Goal: Transaction & Acquisition: Obtain resource

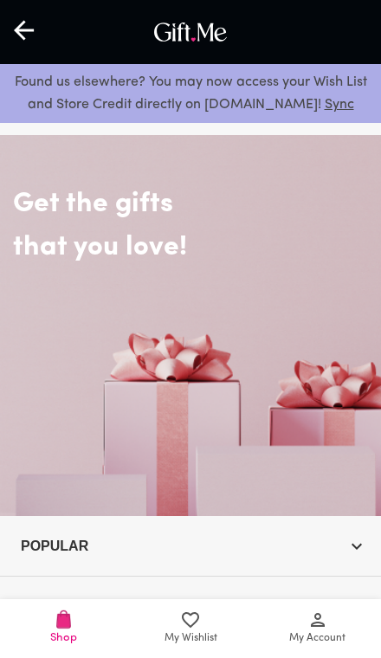
click at [322, 651] on link "My Account" at bounding box center [317, 628] width 127 height 59
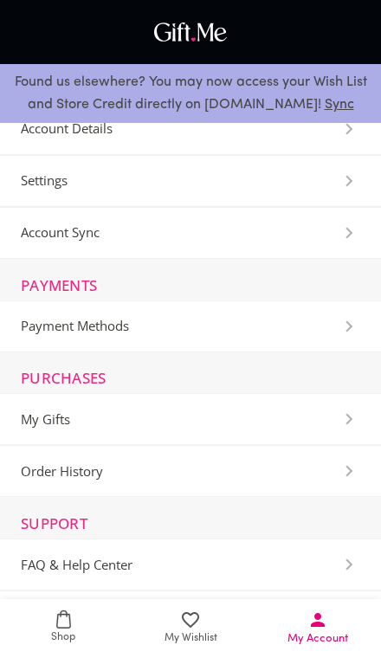
click at [268, 481] on History-Section "Order History" at bounding box center [190, 471] width 381 height 52
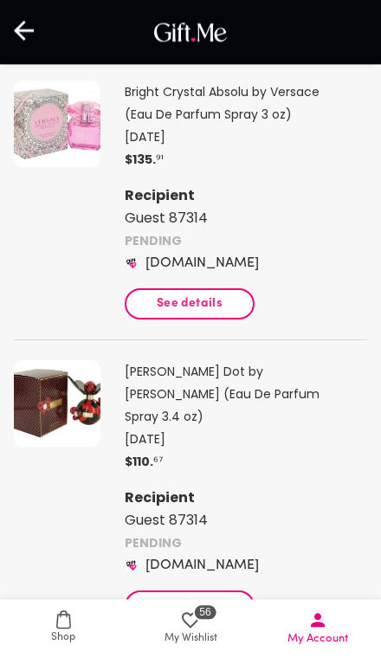
scroll to position [430, 0]
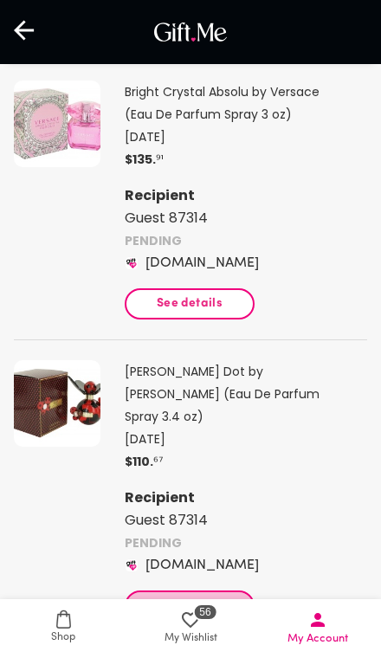
click at [207, 596] on span "See details" at bounding box center [189, 605] width 100 height 19
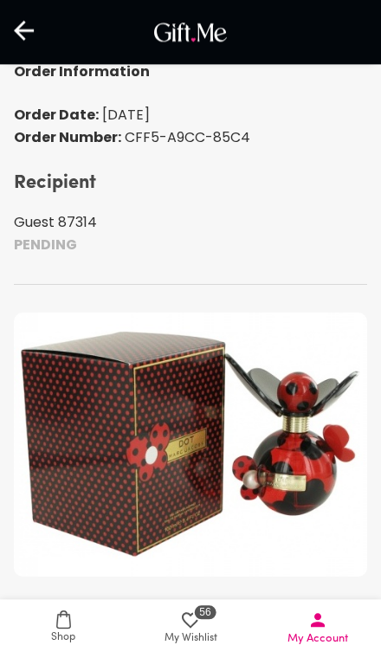
scroll to position [132, 0]
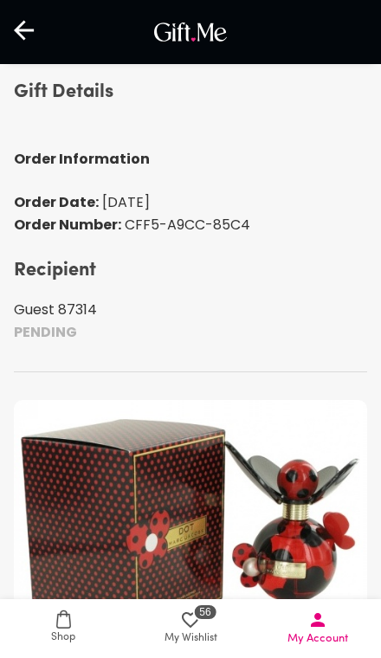
click at [57, 338] on p "PENDING" at bounding box center [190, 332] width 353 height 22
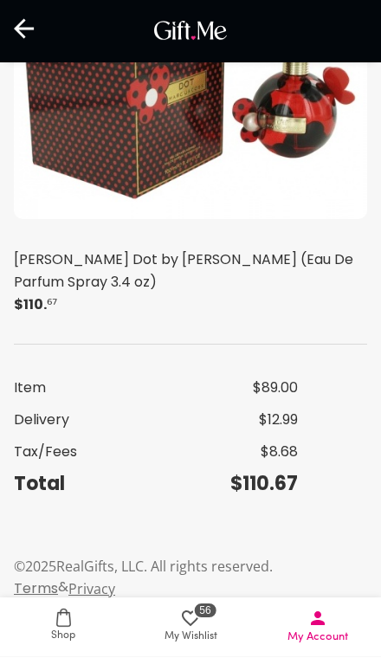
scroll to position [575, 0]
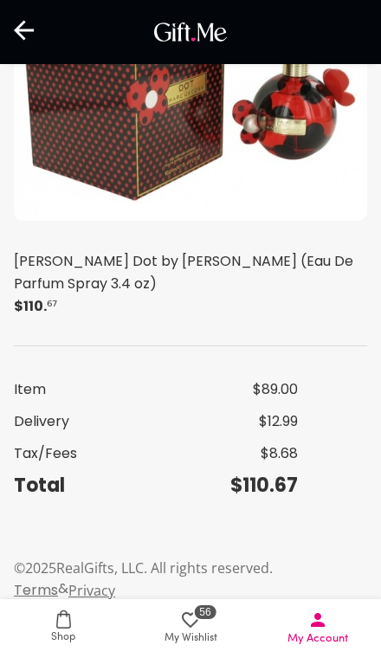
click at [179, 646] on span "56 My Wishlist" at bounding box center [191, 627] width 106 height 37
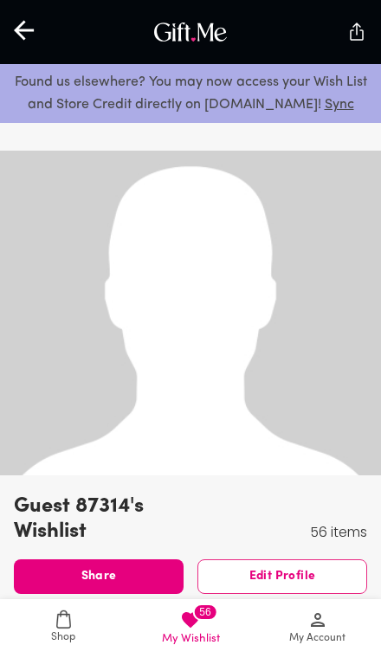
click at [340, 603] on link "My Account" at bounding box center [317, 628] width 127 height 59
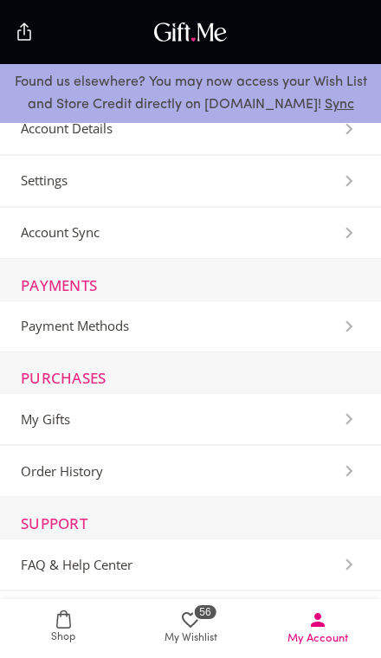
click at [309, 476] on History-Section "Order History" at bounding box center [190, 471] width 381 height 52
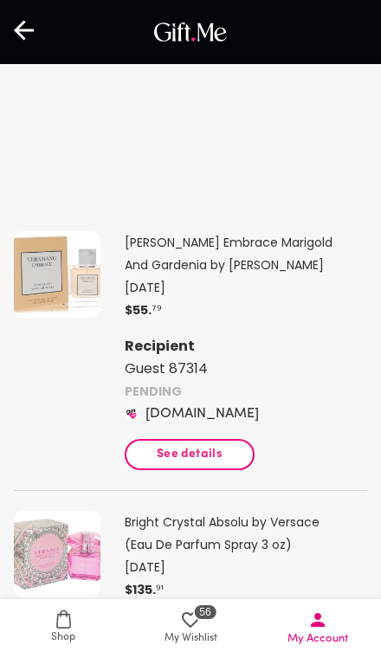
click at [205, 459] on span "See details" at bounding box center [189, 454] width 100 height 19
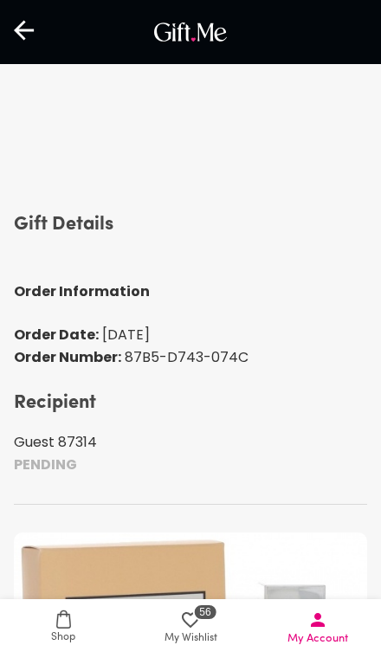
click at [59, 453] on p "PENDING" at bounding box center [190, 464] width 353 height 22
click at [337, 630] on span "My Account" at bounding box center [317, 638] width 61 height 16
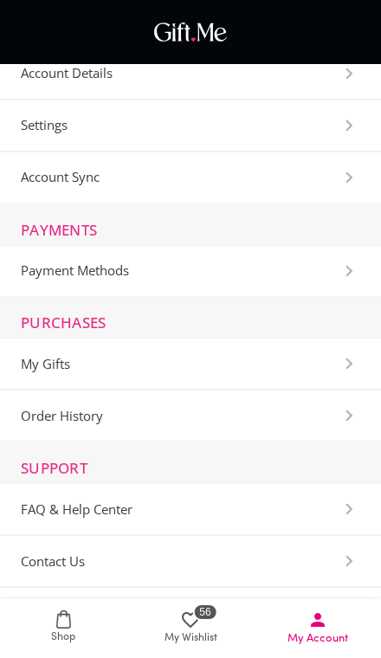
scroll to position [99, 0]
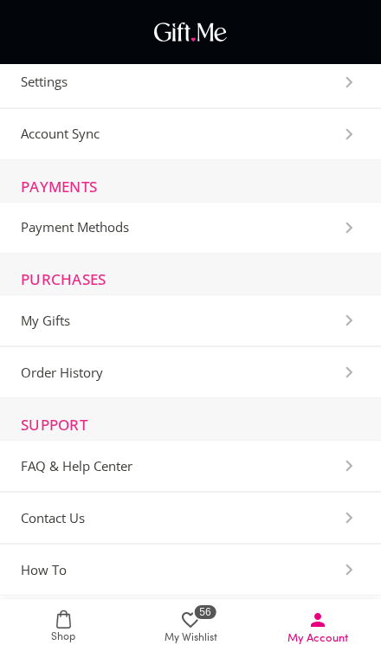
click at [296, 456] on Center-Section "FAQ & Help Center" at bounding box center [190, 466] width 381 height 52
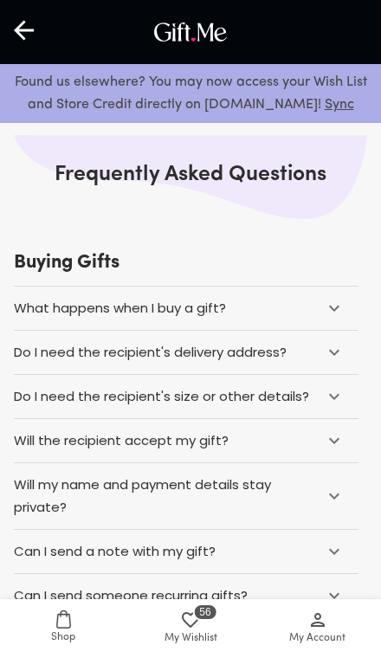
click at [331, 302] on icon at bounding box center [334, 308] width 21 height 21
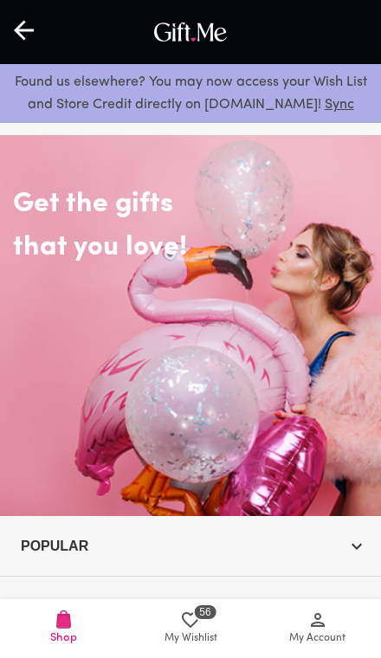
click at [326, 632] on span "My Account" at bounding box center [317, 638] width 56 height 16
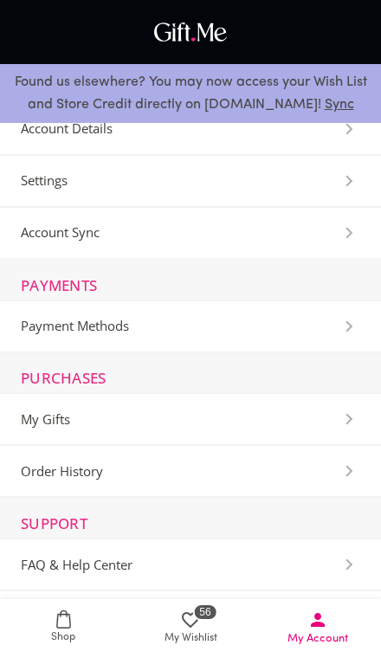
click at [328, 623] on span "My Account" at bounding box center [317, 627] width 106 height 37
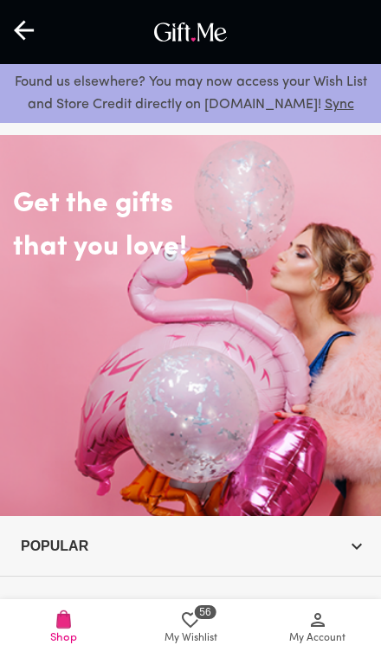
click at [326, 626] on icon at bounding box center [317, 619] width 21 height 21
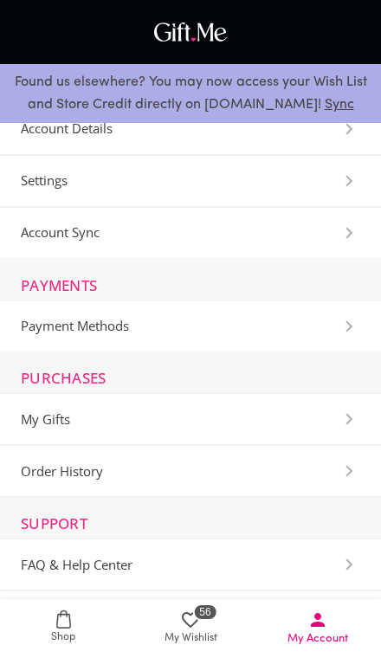
click at [338, 406] on Gifts-Section "My Gifts" at bounding box center [190, 419] width 381 height 52
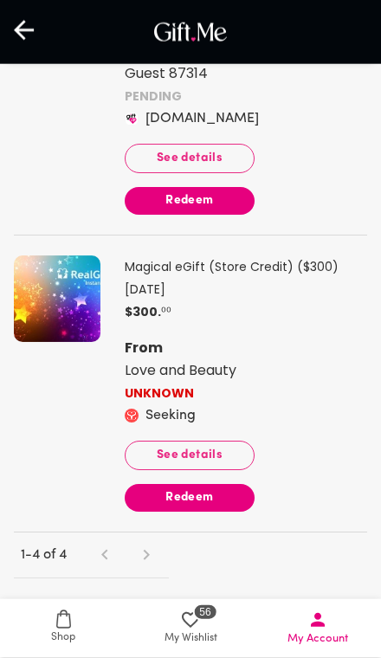
scroll to position [958, 0]
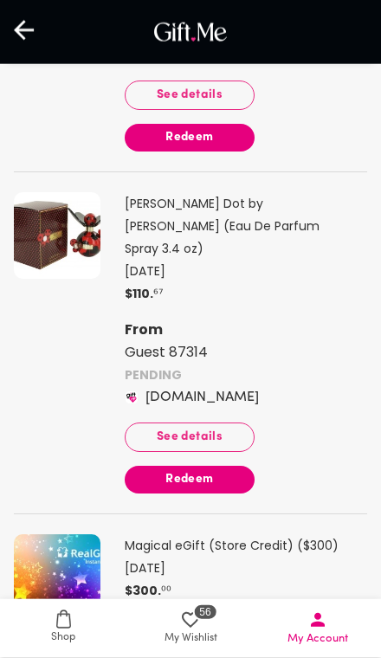
click at [227, 470] on span "Redeem" at bounding box center [190, 479] width 130 height 19
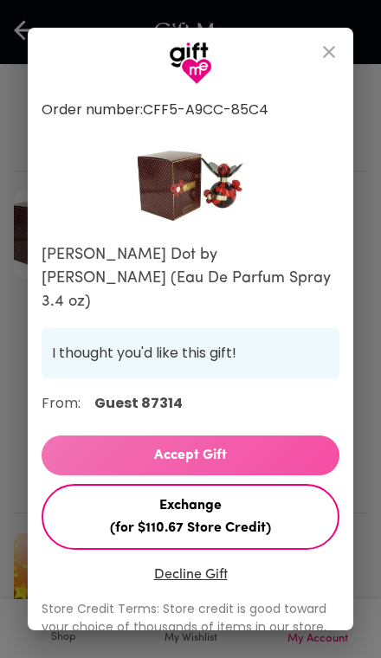
click at [286, 444] on span "Accept Gift" at bounding box center [191, 455] width 298 height 22
select select "US"
select select "NV"
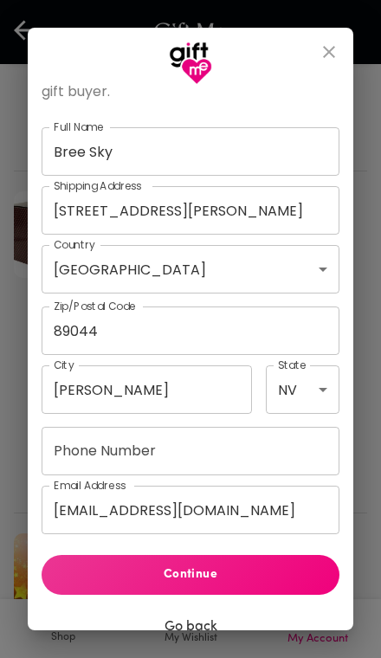
scroll to position [411, 0]
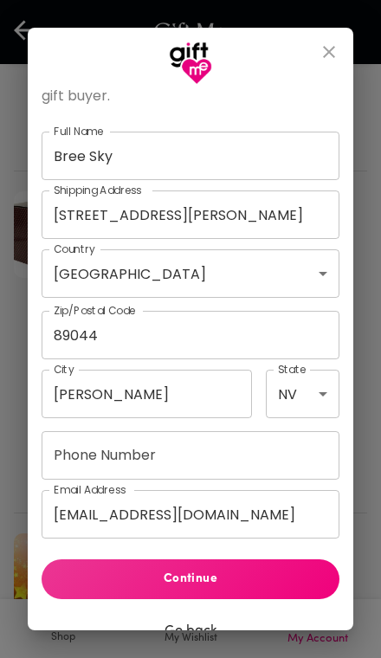
click at [245, 490] on input "bskeiri@wgu.edu" at bounding box center [191, 514] width 298 height 48
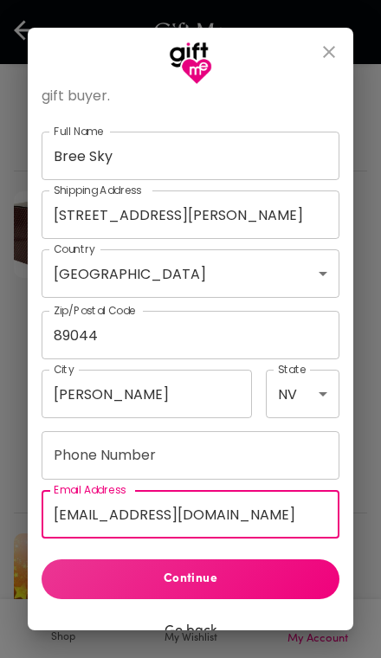
scroll to position [739, 0]
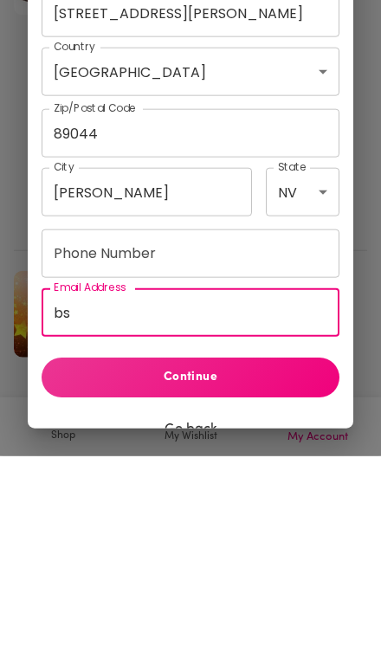
type input "b"
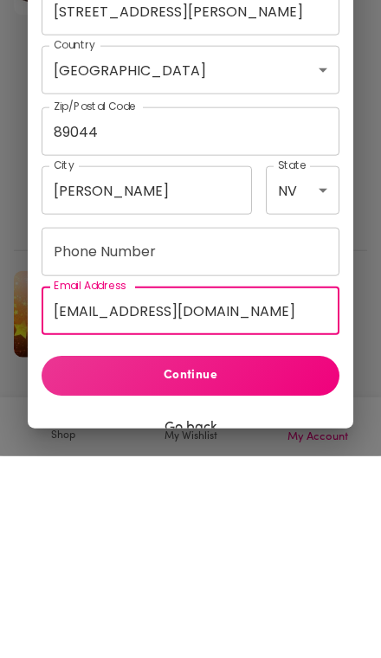
scroll to position [416, 0]
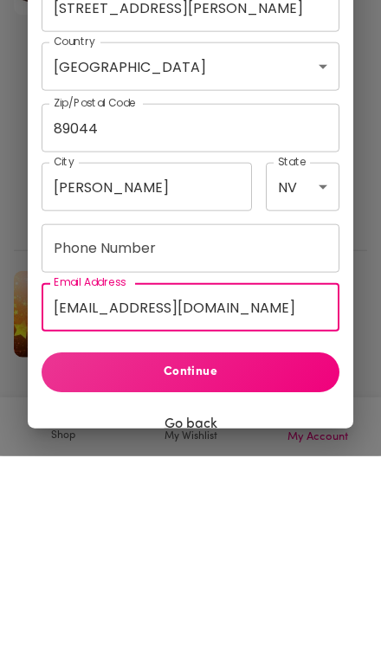
type input "breeskeirik@gmail.com"
click at [283, 564] on span "Continue" at bounding box center [190, 573] width 270 height 19
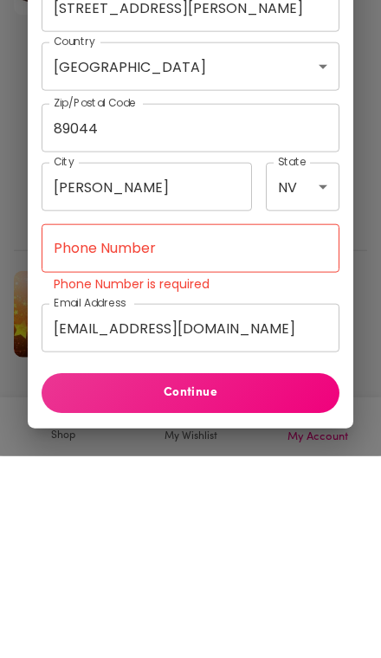
scroll to position [941, 0]
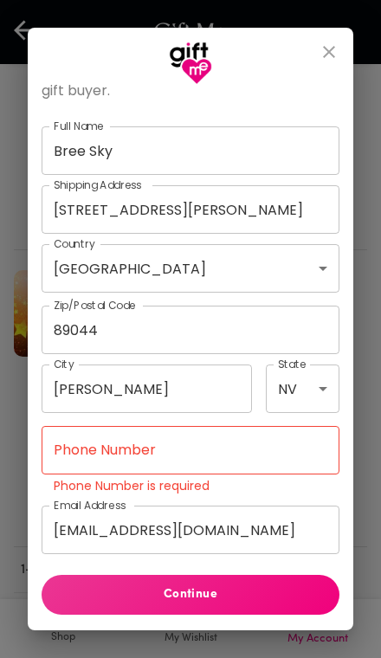
click at [268, 426] on input "Phone Number" at bounding box center [191, 450] width 298 height 48
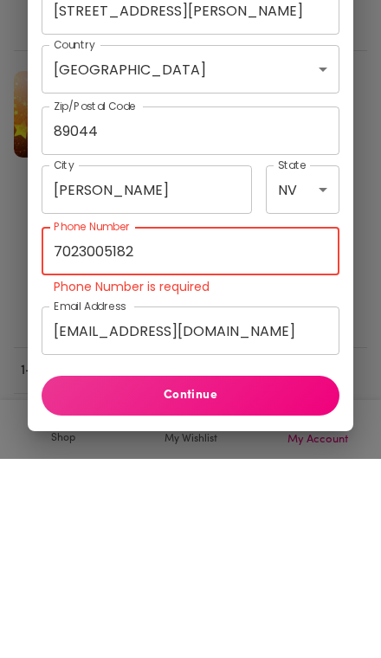
type input "7023005182"
click at [276, 505] on input "breeskeirik@gmail.com" at bounding box center [191, 529] width 298 height 48
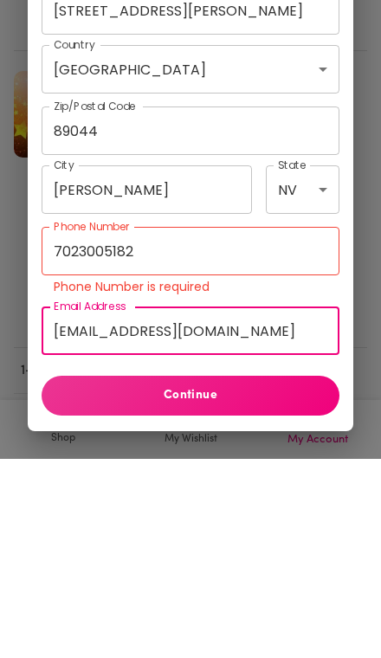
scroll to position [1018, 0]
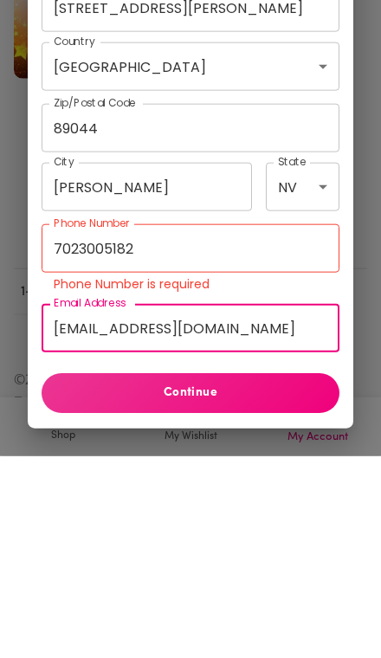
click at [259, 505] on input "breeskeirik@gmail.com" at bounding box center [191, 529] width 298 height 48
click at [191, 575] on button "Continue" at bounding box center [191, 595] width 298 height 40
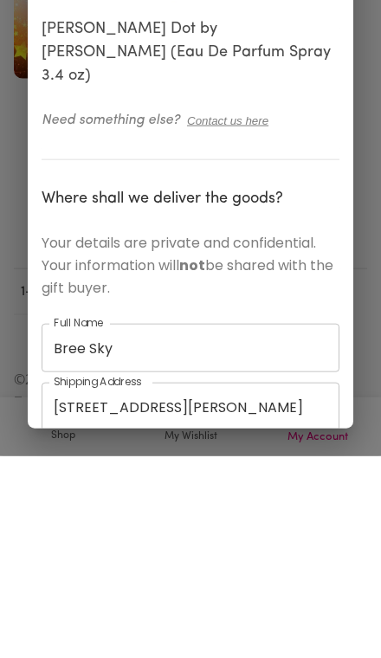
scroll to position [1077, 0]
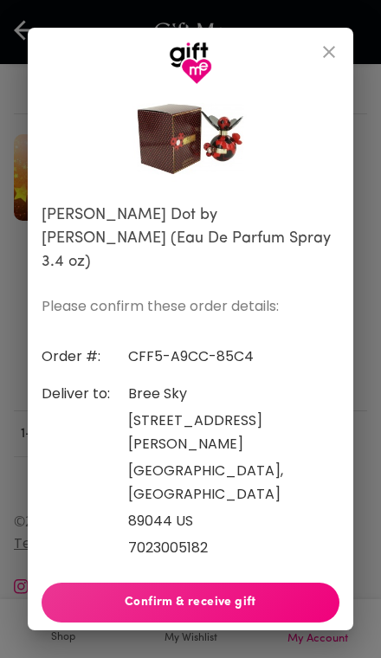
click at [281, 582] on button "Confirm & receive gift" at bounding box center [191, 602] width 298 height 40
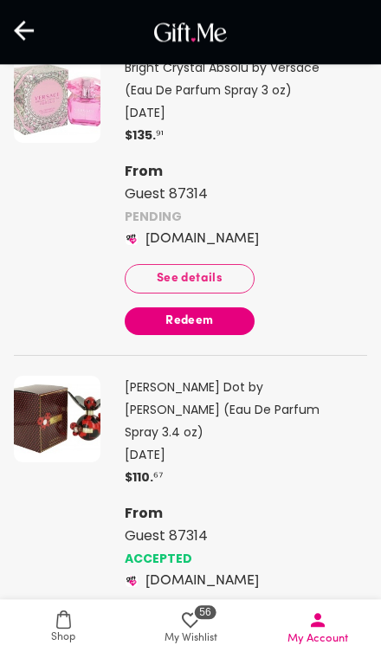
scroll to position [438, 0]
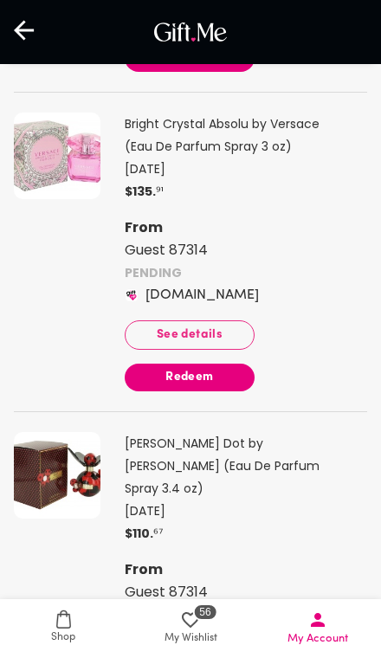
click at [234, 376] on span "Redeem" at bounding box center [190, 377] width 130 height 19
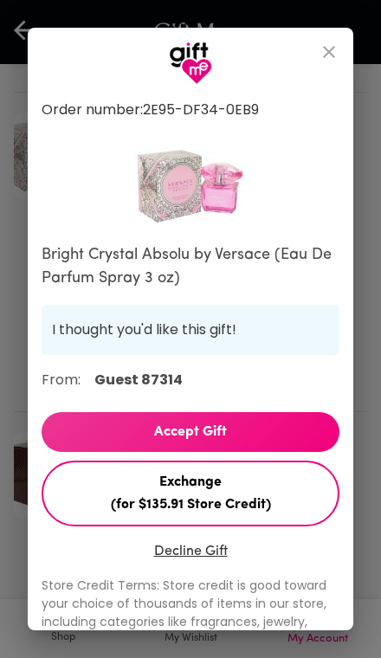
click at [264, 433] on span "Accept Gift" at bounding box center [191, 431] width 298 height 22
select select "US"
select select "NV"
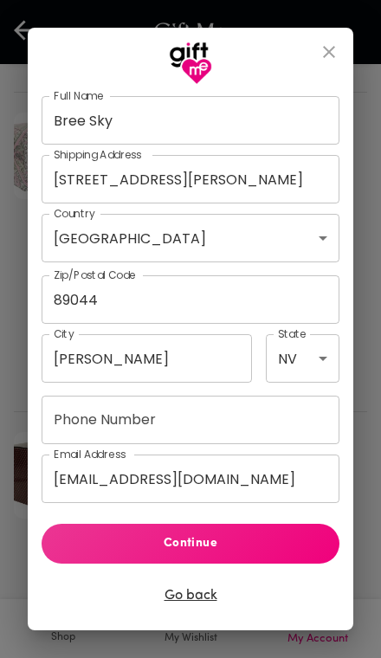
scroll to position [426, 0]
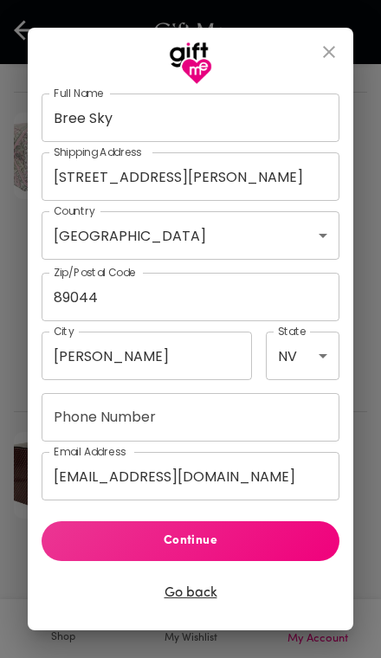
click at [215, 406] on input "Phone Number" at bounding box center [191, 417] width 298 height 48
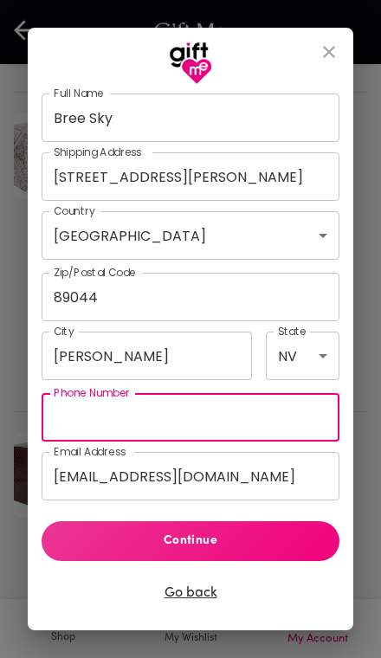
scroll to position [438, 0]
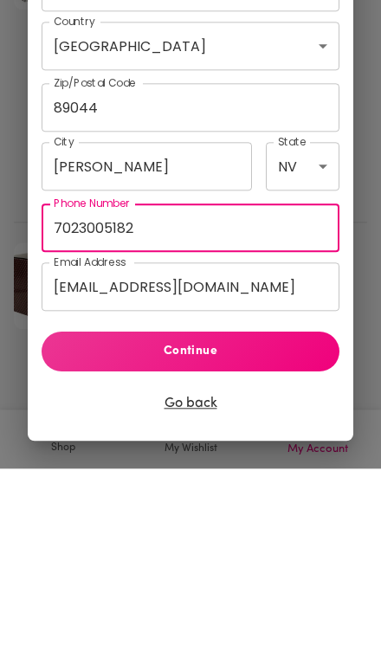
type input "7023005182"
click at [269, 452] on input "bskeiri@wgu.edu" at bounding box center [191, 476] width 298 height 48
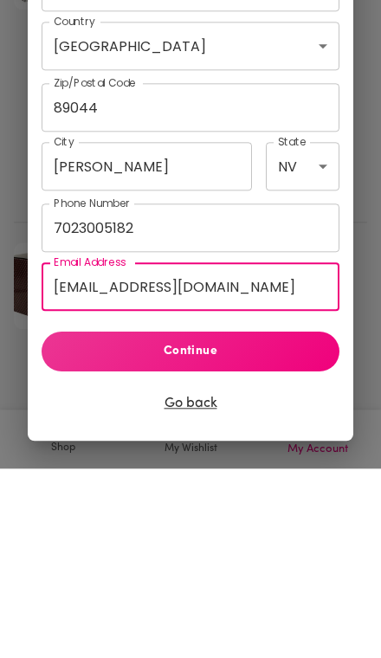
scroll to position [484, 0]
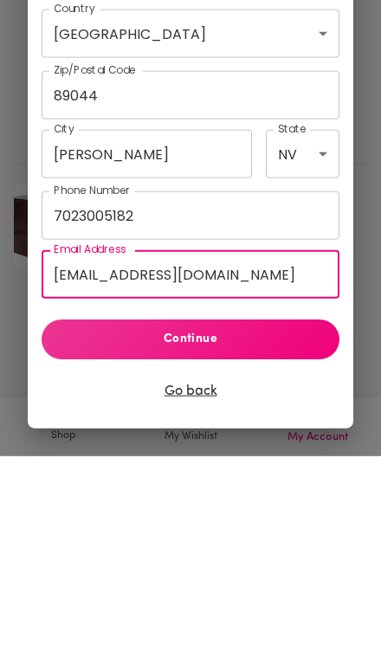
paste input "reeskeirik@gmail.com"
type input "breeskeirik@gmail.com"
click at [229, 531] on span "Continue" at bounding box center [190, 540] width 270 height 19
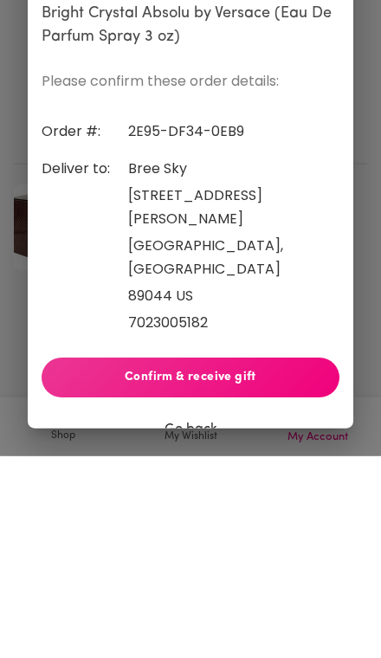
scroll to position [686, 0]
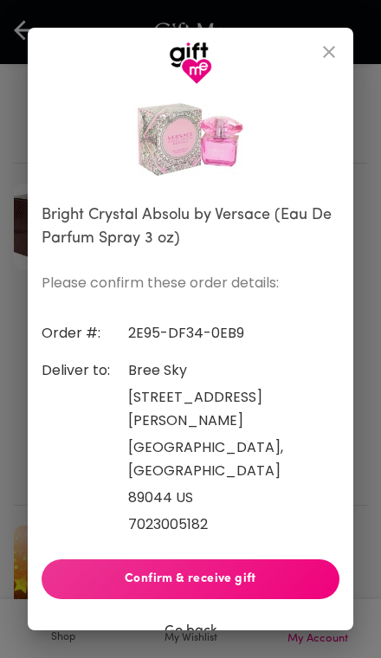
click at [266, 569] on span "Confirm & receive gift" at bounding box center [190, 578] width 270 height 19
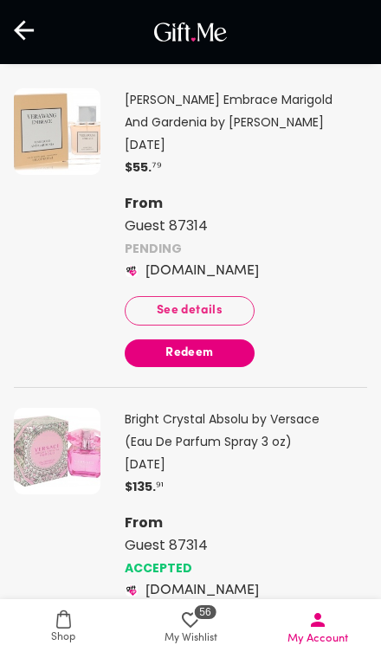
scroll to position [141, 0]
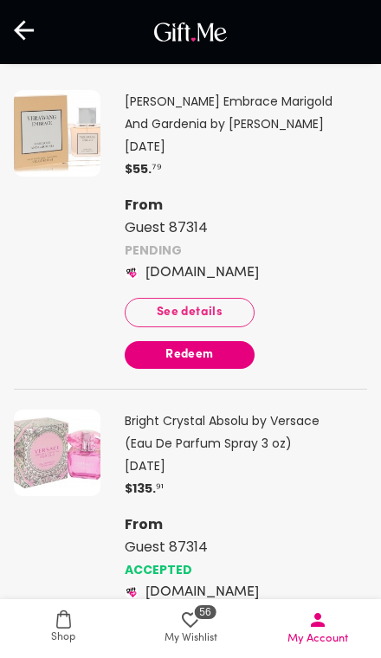
click at [224, 355] on span "Redeem" at bounding box center [190, 354] width 130 height 19
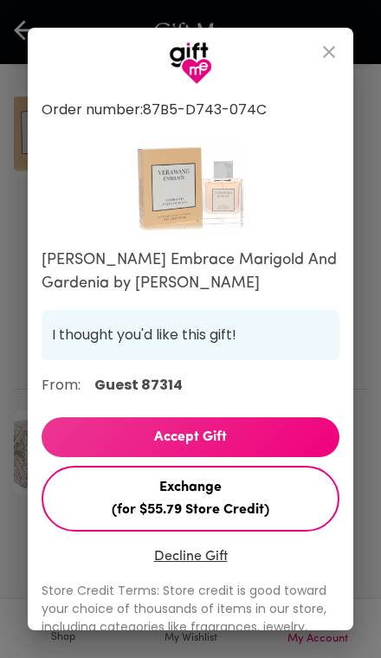
click at [260, 428] on span "Accept Gift" at bounding box center [191, 437] width 298 height 22
select select "US"
select select "NV"
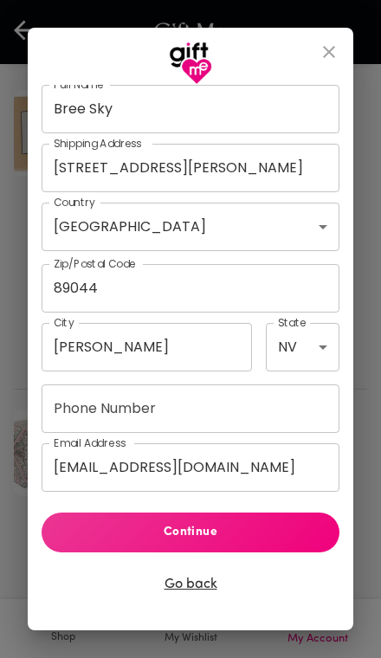
scroll to position [440, 0]
click at [220, 453] on input "bskeiri@wgu.edu" at bounding box center [191, 467] width 298 height 48
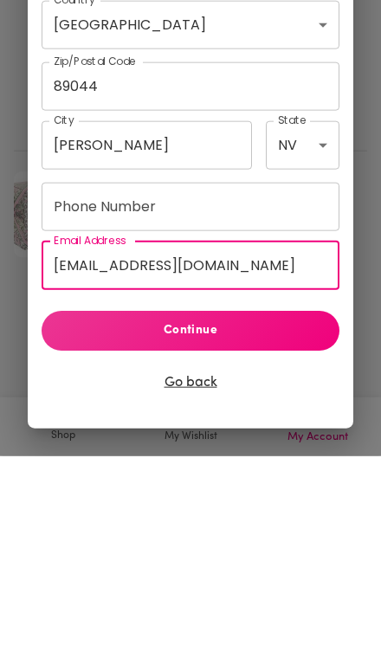
click at [216, 443] on input "bskeiri@wgu.edu" at bounding box center [191, 467] width 298 height 48
click at [212, 443] on input "bskeiri@wgu.edu" at bounding box center [191, 467] width 298 height 48
paste input "reeskeirik@gmail.com"
type input "breeskeirik@gmail.com"
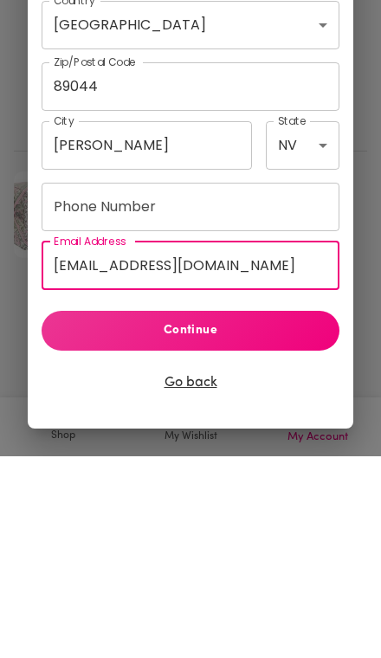
click at [210, 384] on input "Phone Number" at bounding box center [191, 408] width 298 height 48
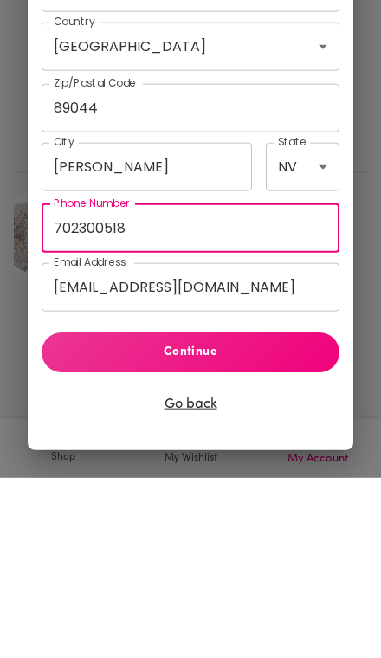
type input "7023005182"
click at [280, 523] on span "Continue" at bounding box center [190, 532] width 270 height 19
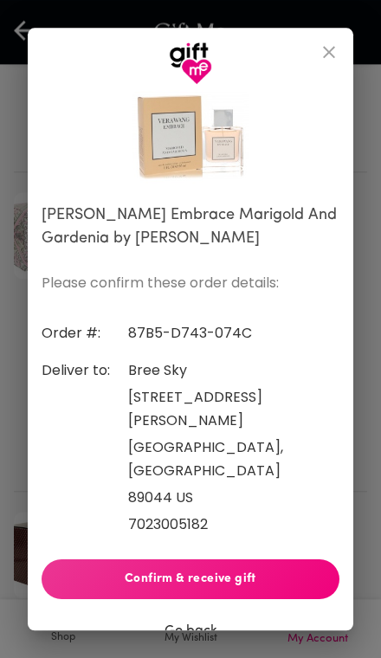
scroll to position [358, 0]
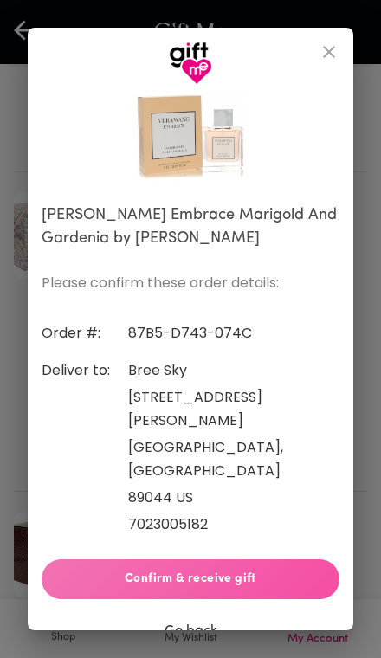
click at [265, 569] on span "Confirm & receive gift" at bounding box center [190, 578] width 270 height 19
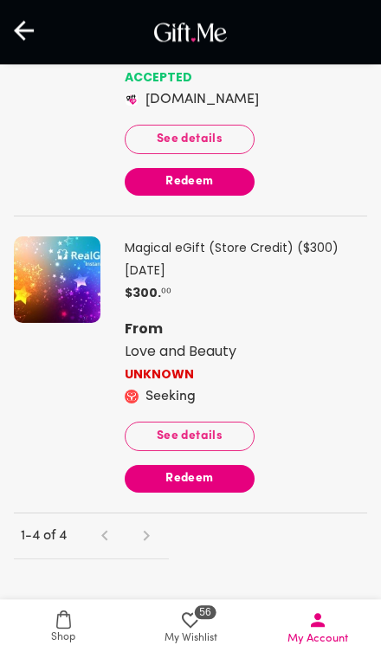
click at [229, 469] on span "Redeem" at bounding box center [190, 478] width 130 height 19
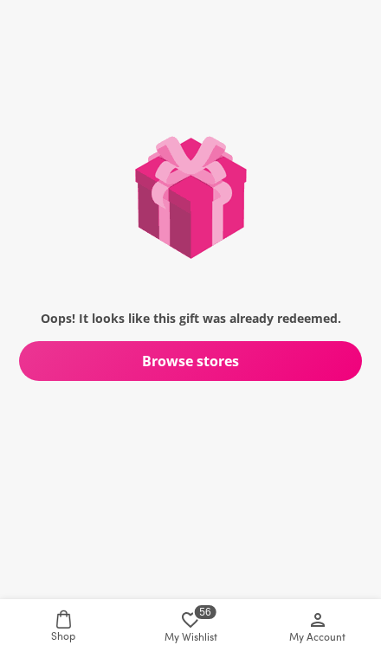
click at [331, 624] on span "My Account" at bounding box center [317, 627] width 106 height 37
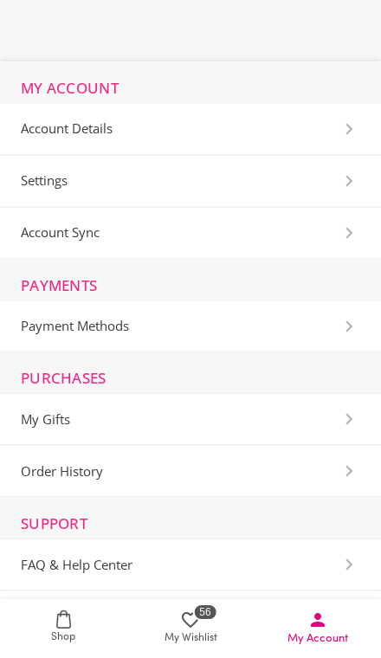
click at [292, 433] on Gifts-Section "My Gifts" at bounding box center [190, 419] width 381 height 52
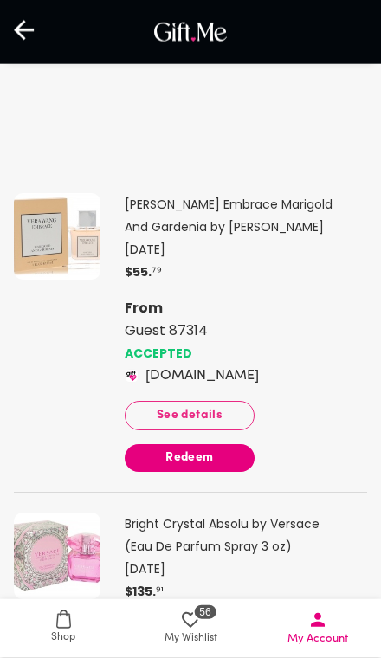
scroll to position [68, 0]
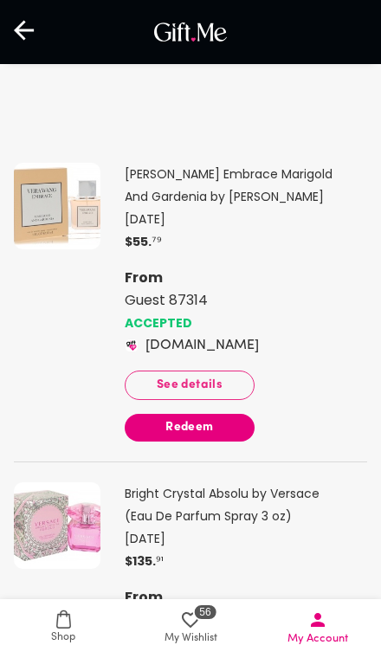
click at [223, 375] on button "See details" at bounding box center [190, 384] width 130 height 29
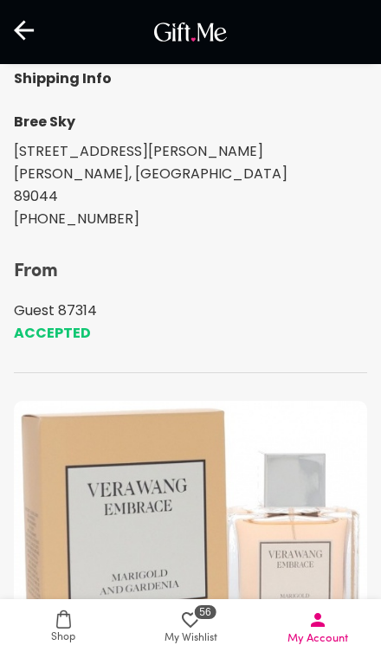
scroll to position [352, 0]
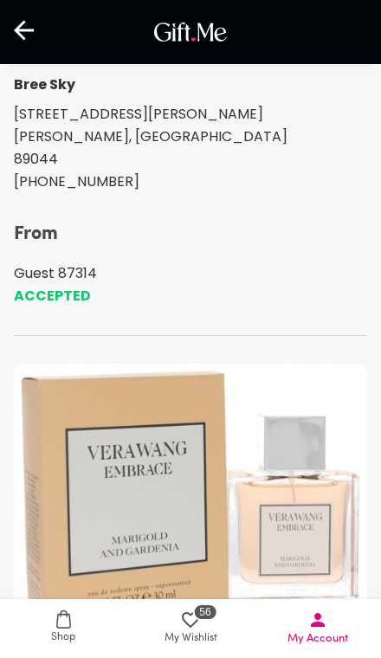
click at [333, 646] on span "My Account" at bounding box center [317, 627] width 106 height 37
